Goal: Entertainment & Leisure: Consume media (video, audio)

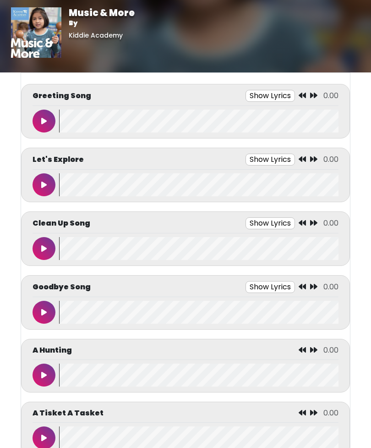
click at [44, 118] on icon at bounding box center [43, 120] width 5 height 7
click at [266, 98] on button "Show Lyrics" at bounding box center [254, 96] width 49 height 12
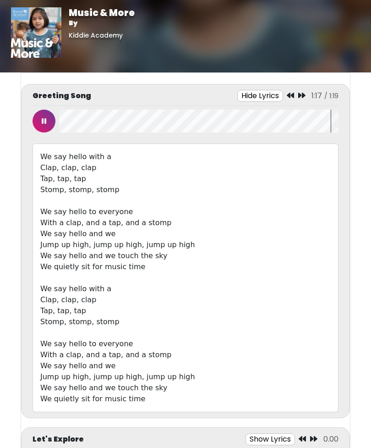
click at [35, 129] on button at bounding box center [44, 121] width 23 height 23
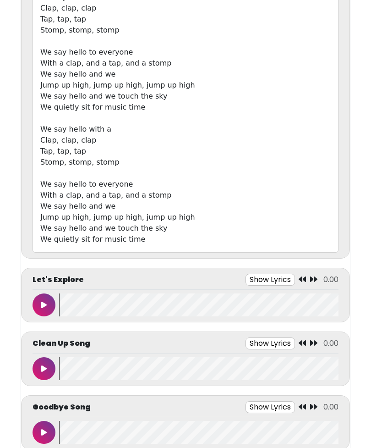
click at [43, 303] on icon at bounding box center [43, 304] width 5 height 7
click at [42, 309] on button at bounding box center [44, 304] width 23 height 23
click at [50, 304] on button at bounding box center [44, 304] width 23 height 23
click at [256, 278] on button "Show Lyrics" at bounding box center [249, 280] width 49 height 12
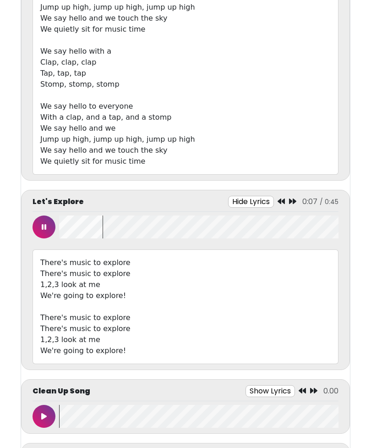
scroll to position [239, 0]
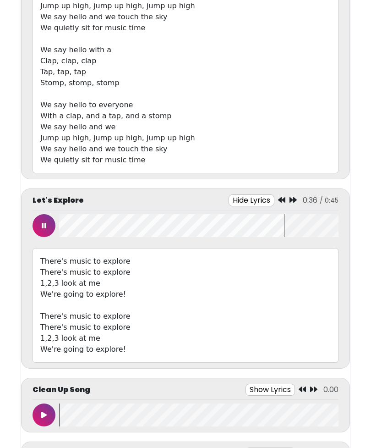
click at [40, 223] on button at bounding box center [44, 225] width 23 height 23
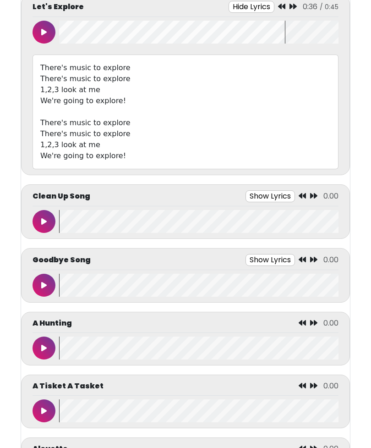
scroll to position [438, 0]
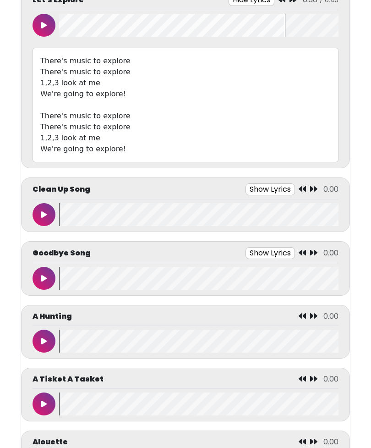
click at [47, 214] on button at bounding box center [44, 214] width 23 height 23
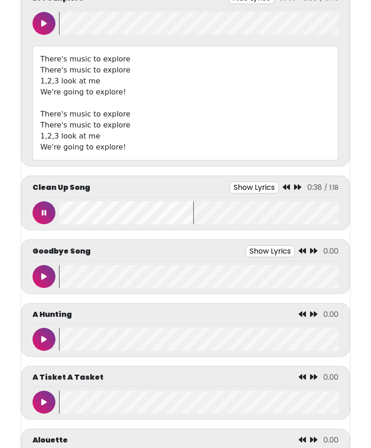
click at [50, 214] on button at bounding box center [44, 212] width 23 height 23
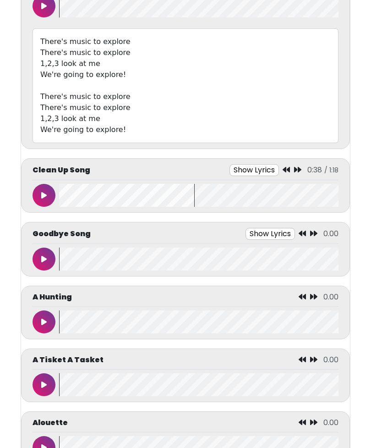
scroll to position [459, 0]
